Goal: Task Accomplishment & Management: Manage account settings

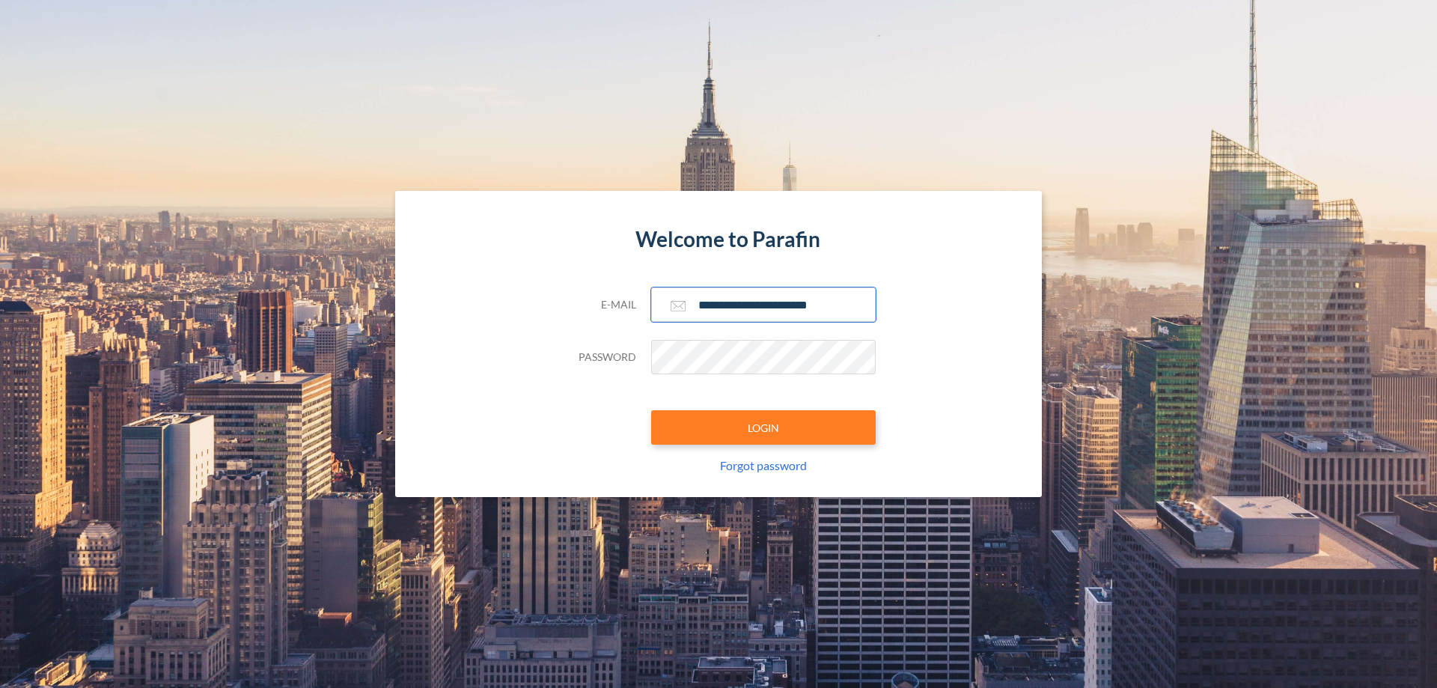
type input "**********"
click at [763, 427] on button "LOGIN" at bounding box center [763, 427] width 225 height 34
